Goal: Ask a question

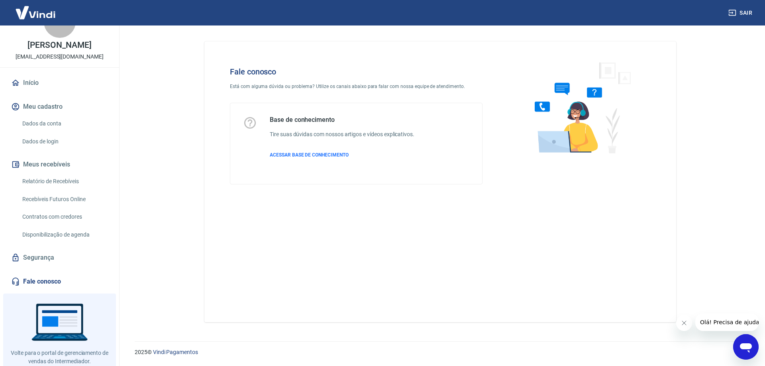
scroll to position [47, 0]
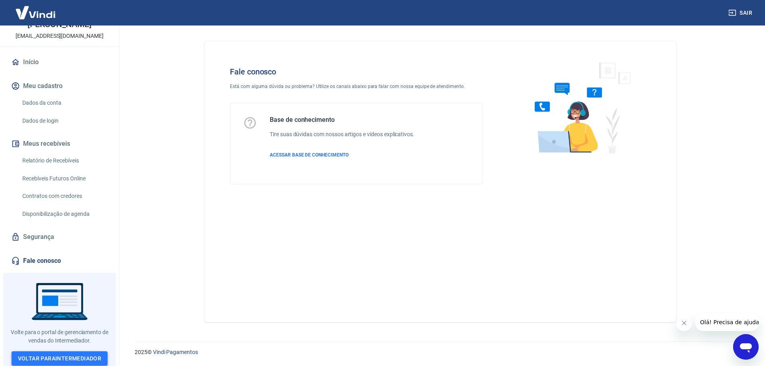
click at [69, 355] on link "Voltar para Intermediador" at bounding box center [60, 359] width 96 height 15
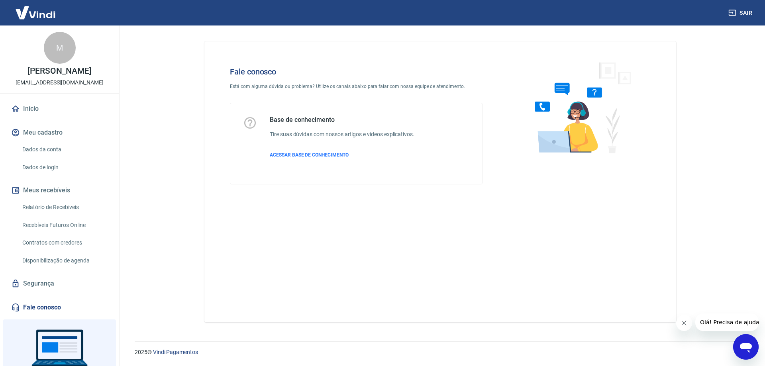
click at [742, 346] on icon "Abrir janela de mensagens" at bounding box center [746, 349] width 12 height 10
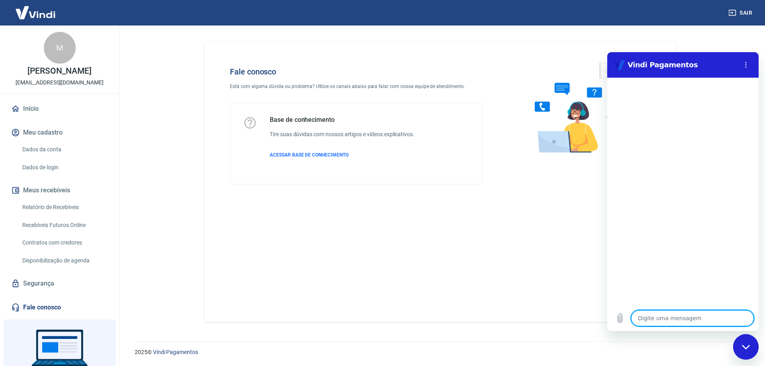
type textarea "O"
type textarea "x"
type textarea "Ol"
type textarea "x"
type textarea "Olá"
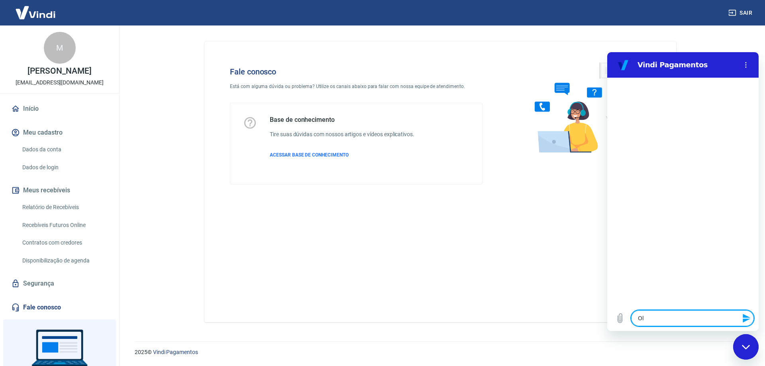
type textarea "x"
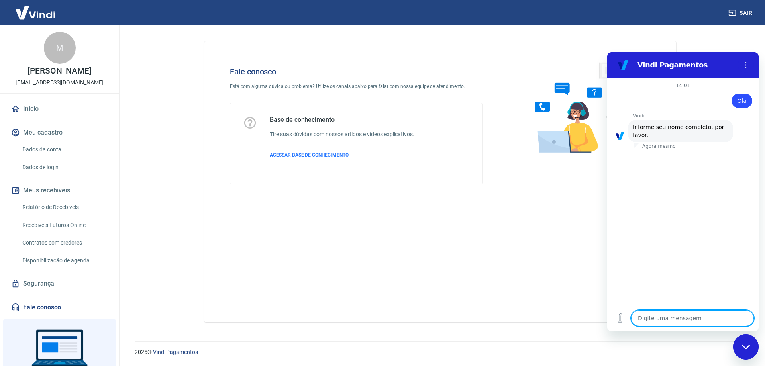
click at [668, 323] on textarea at bounding box center [692, 318] width 123 height 16
click at [741, 11] on button "Sair" at bounding box center [741, 13] width 29 height 15
click at [21, 22] on img at bounding box center [36, 12] width 52 height 24
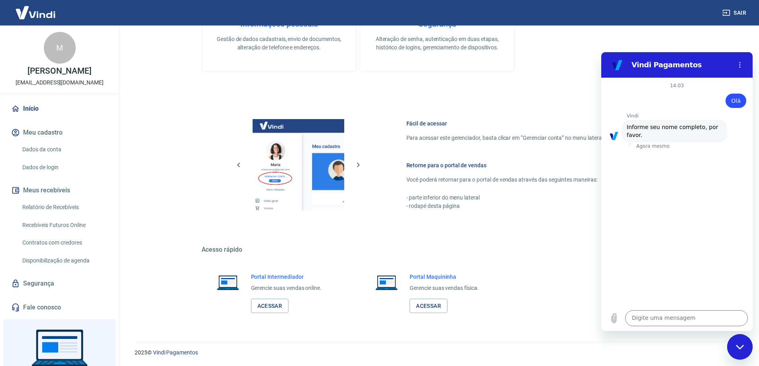
scroll to position [338, 0]
click at [281, 308] on link "Acessar" at bounding box center [270, 305] width 38 height 15
